Goal: Navigation & Orientation: Find specific page/section

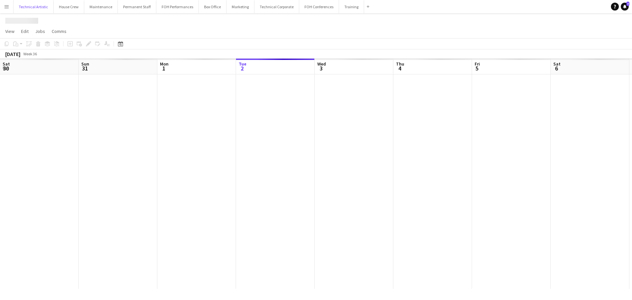
click at [31, 5] on button "Technical Artistic Close" at bounding box center [33, 6] width 40 height 13
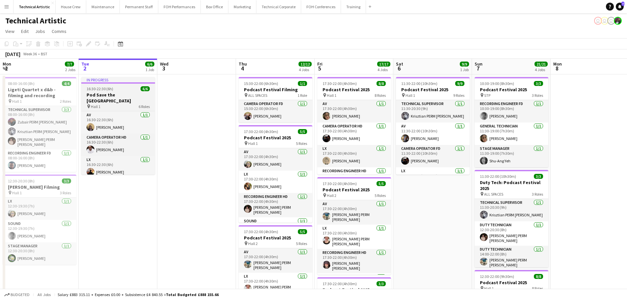
click at [108, 93] on h3 "Pod Save the [GEOGRAPHIC_DATA]" at bounding box center [118, 98] width 74 height 12
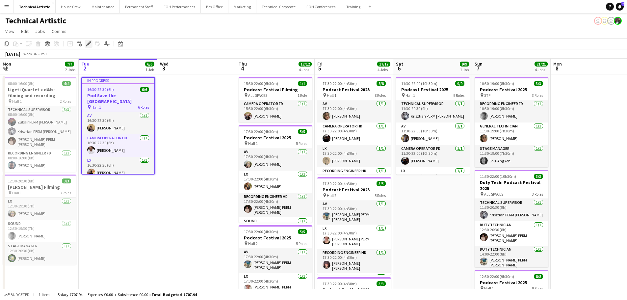
click at [85, 45] on div "Edit" at bounding box center [89, 44] width 8 height 8
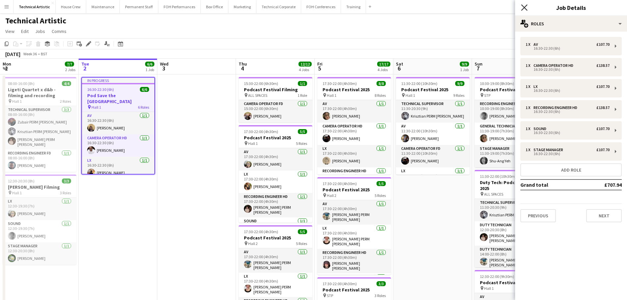
click at [522, 9] on icon "Close pop-in" at bounding box center [524, 7] width 6 height 6
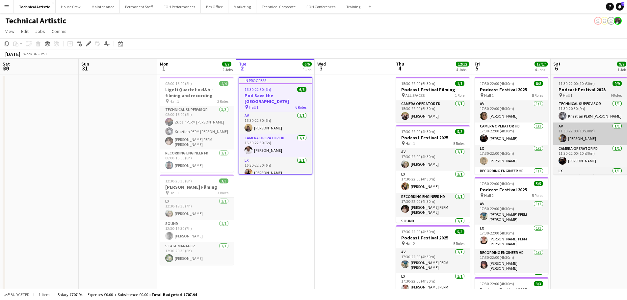
scroll to position [0, 157]
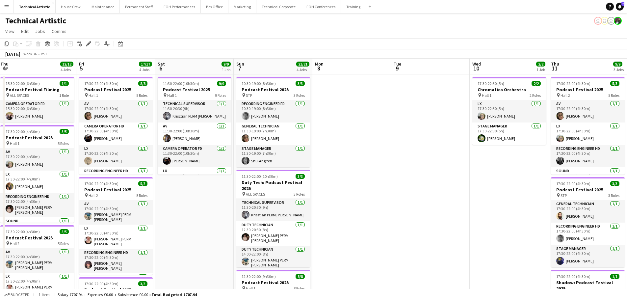
drag, startPoint x: 534, startPoint y: 159, endPoint x: 44, endPoint y: 159, distance: 490.3
click at [46, 159] on app-calendar-viewport "Sat 30 Sun 31 Mon 1 7/7 2 Jobs Tue 2 6/6 1 Job Wed 3 Thu 4 12/12 4 Jobs Fri 5 1…" at bounding box center [313, 272] width 627 height 427
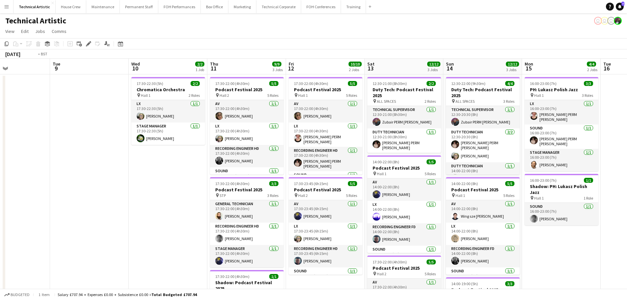
drag, startPoint x: 435, startPoint y: 146, endPoint x: 6, endPoint y: 143, distance: 429.7
click at [6, 143] on app-calendar-viewport "Fri 5 17/17 4 Jobs Sat 6 9/9 1 Job Sun 7 21/21 4 Jobs Mon 8 Tue 9 Wed 10 2/2 1 …" at bounding box center [313, 272] width 627 height 427
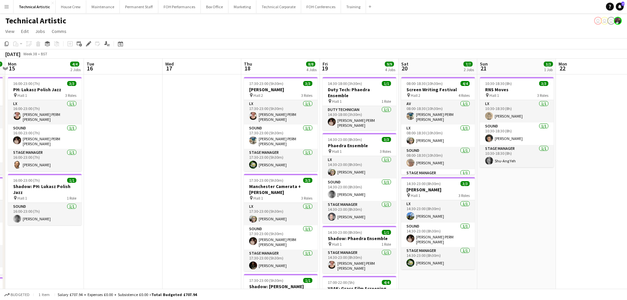
drag, startPoint x: 282, startPoint y: 147, endPoint x: 91, endPoint y: 147, distance: 191.2
click at [92, 147] on app-calendar-viewport "Fri 12 10/10 2 Jobs Sat 13 12/12 3 Jobs Sun 14 12/12 3 Jobs Mon 15 4/4 2 Jobs T…" at bounding box center [313, 272] width 627 height 427
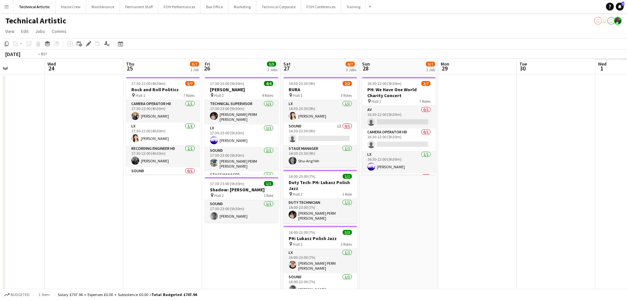
drag, startPoint x: 478, startPoint y: 136, endPoint x: 151, endPoint y: 140, distance: 326.4
click at [152, 140] on app-calendar-viewport "Fri 19 9/9 4 Jobs Sat 20 7/7 2 Jobs Sun 21 3/3 1 Job Mon 22 Tue 23 Wed 24 Thu 2…" at bounding box center [313, 272] width 627 height 427
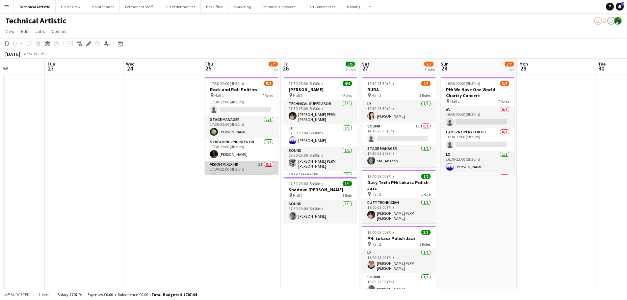
scroll to position [82, 0]
